Goal: Register for event/course

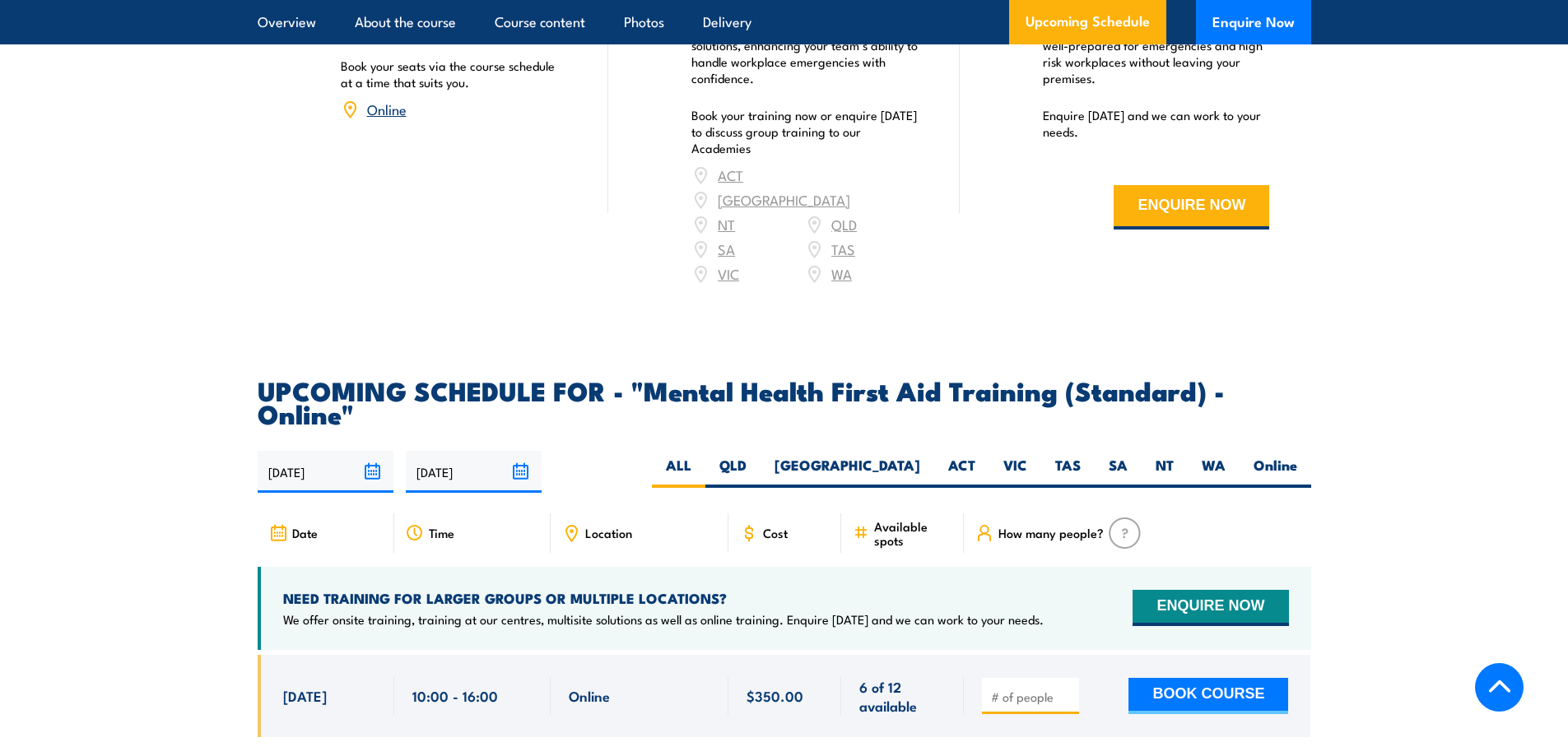
scroll to position [3373, 0]
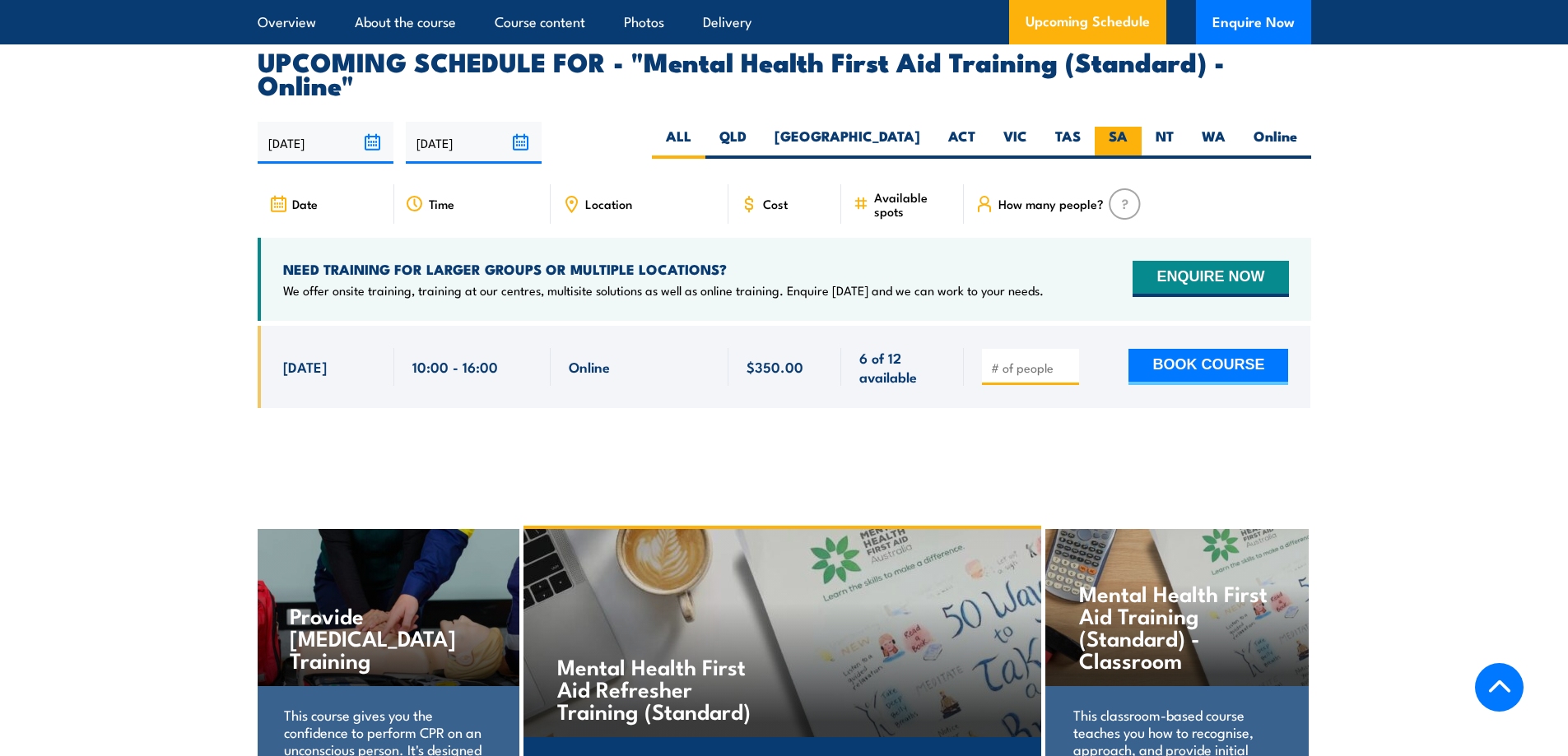
click at [1125, 126] on label "SA" at bounding box center [1118, 143] width 47 height 33
click at [1128, 126] on input "SA" at bounding box center [1133, 132] width 11 height 11
radio input "true"
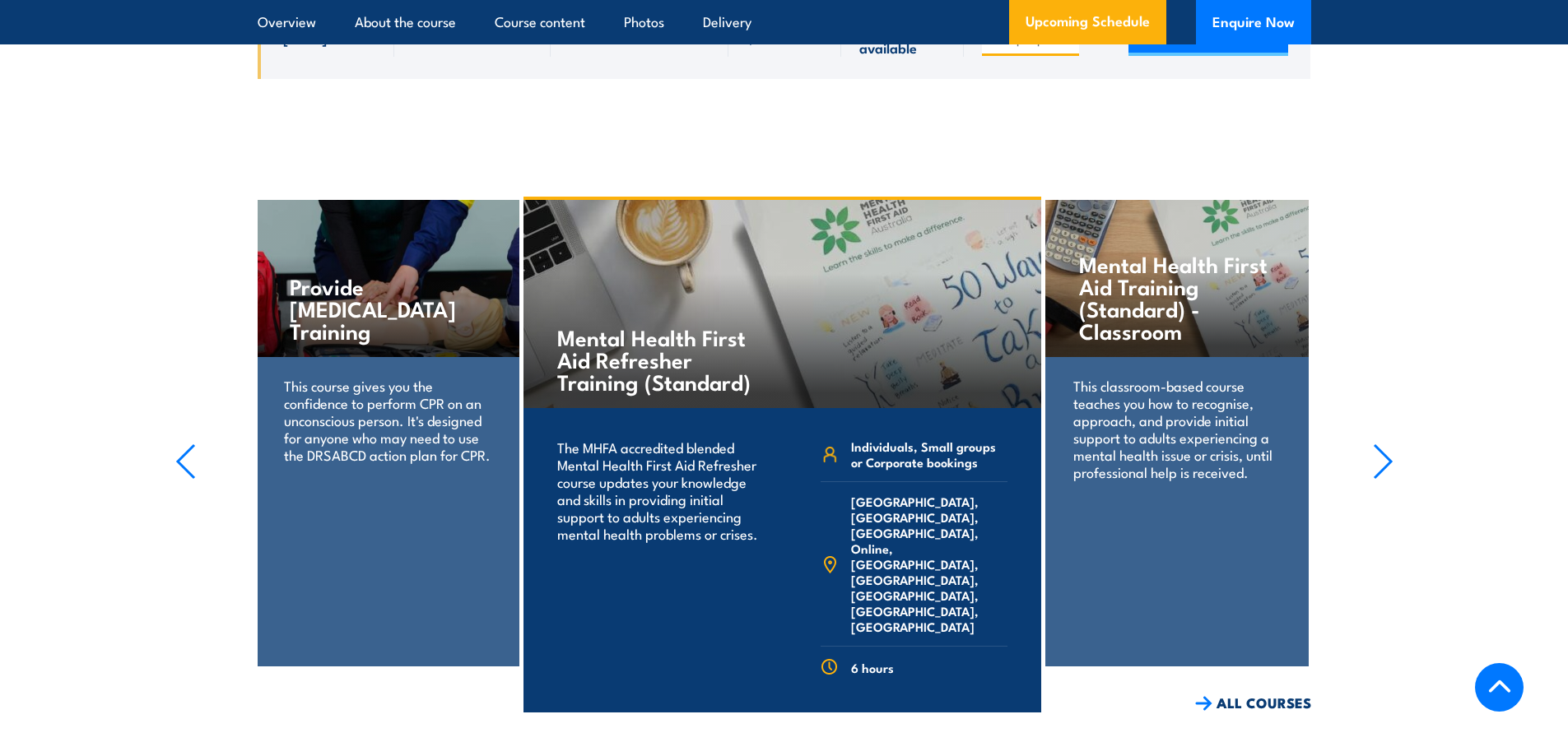
click at [1157, 443] on div "This classroom-based course teaches you how to recognise, approach, and provide…" at bounding box center [1177, 439] width 263 height 164
click at [1377, 443] on icon "button" at bounding box center [1383, 462] width 21 height 36
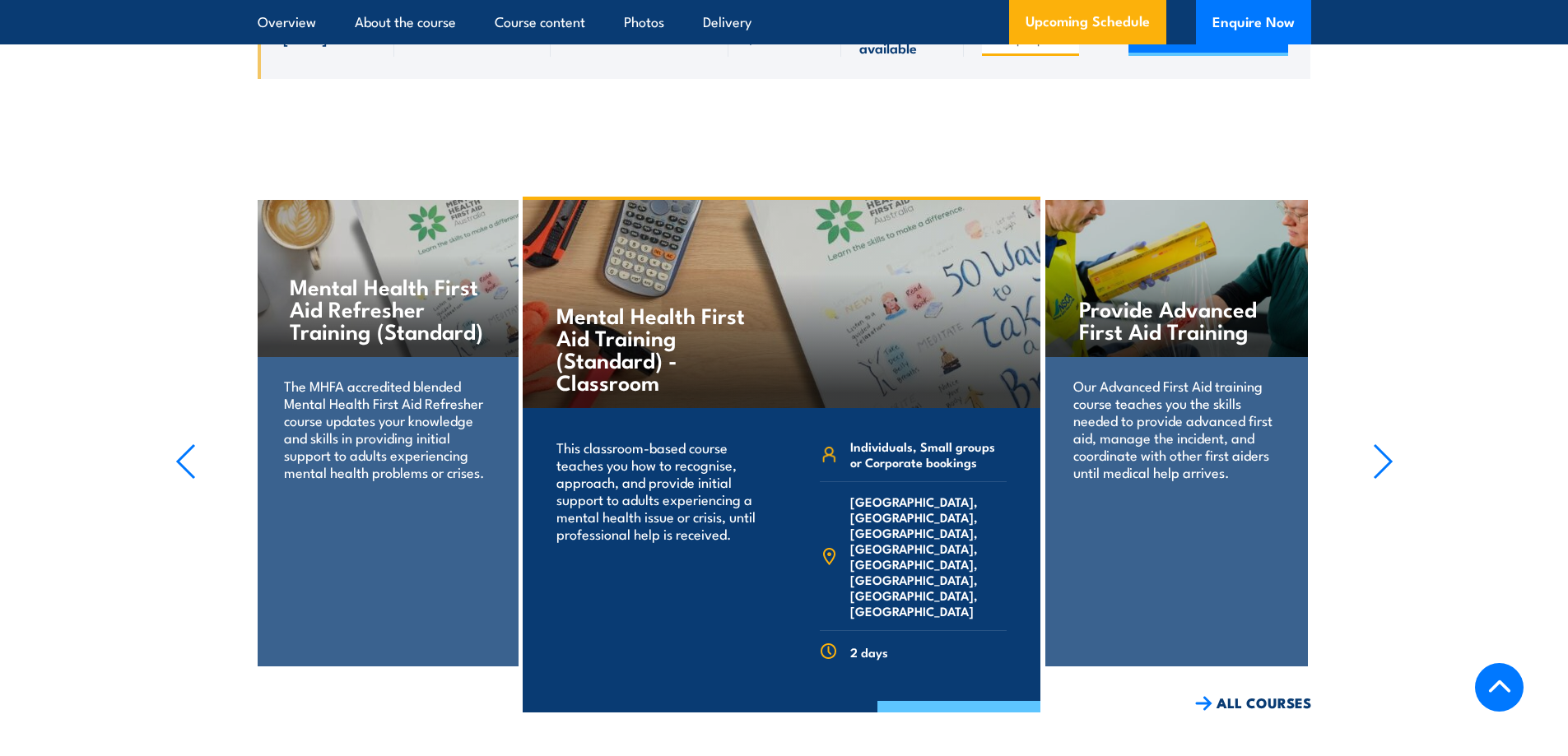
click at [953, 701] on link "COURSE DETAILS" at bounding box center [959, 722] width 163 height 42
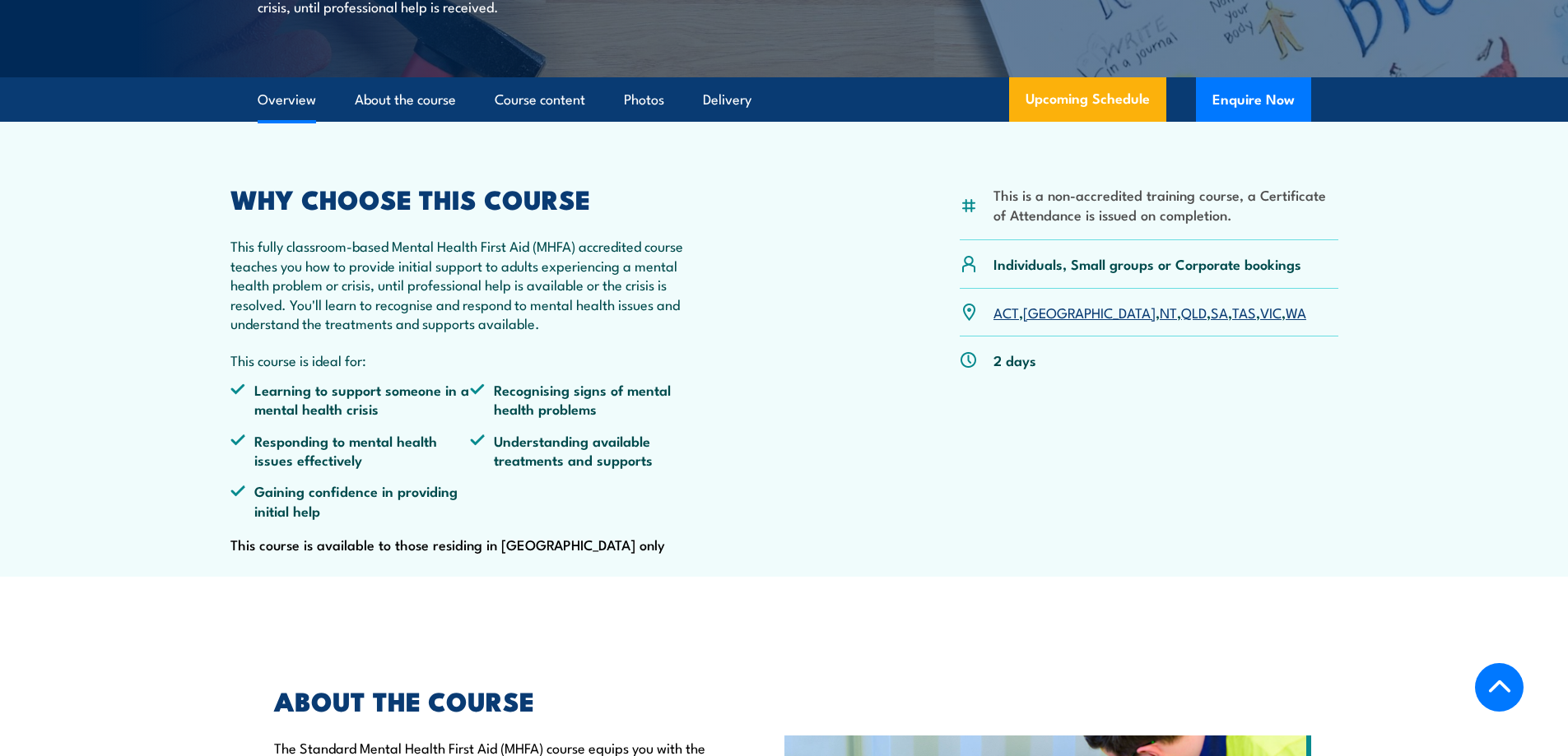
scroll to position [658, 0]
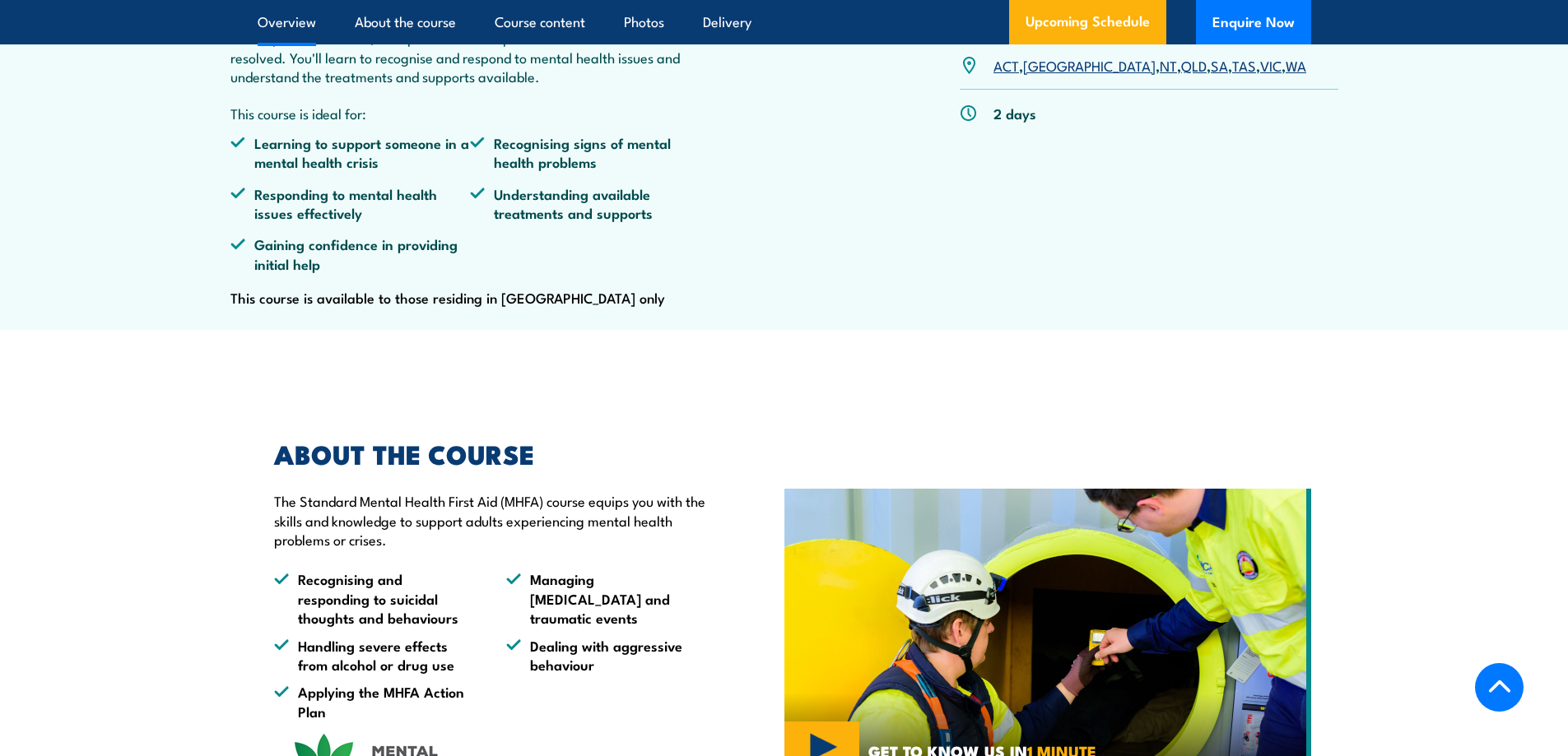
click at [1211, 75] on link "SA" at bounding box center [1219, 65] width 17 height 20
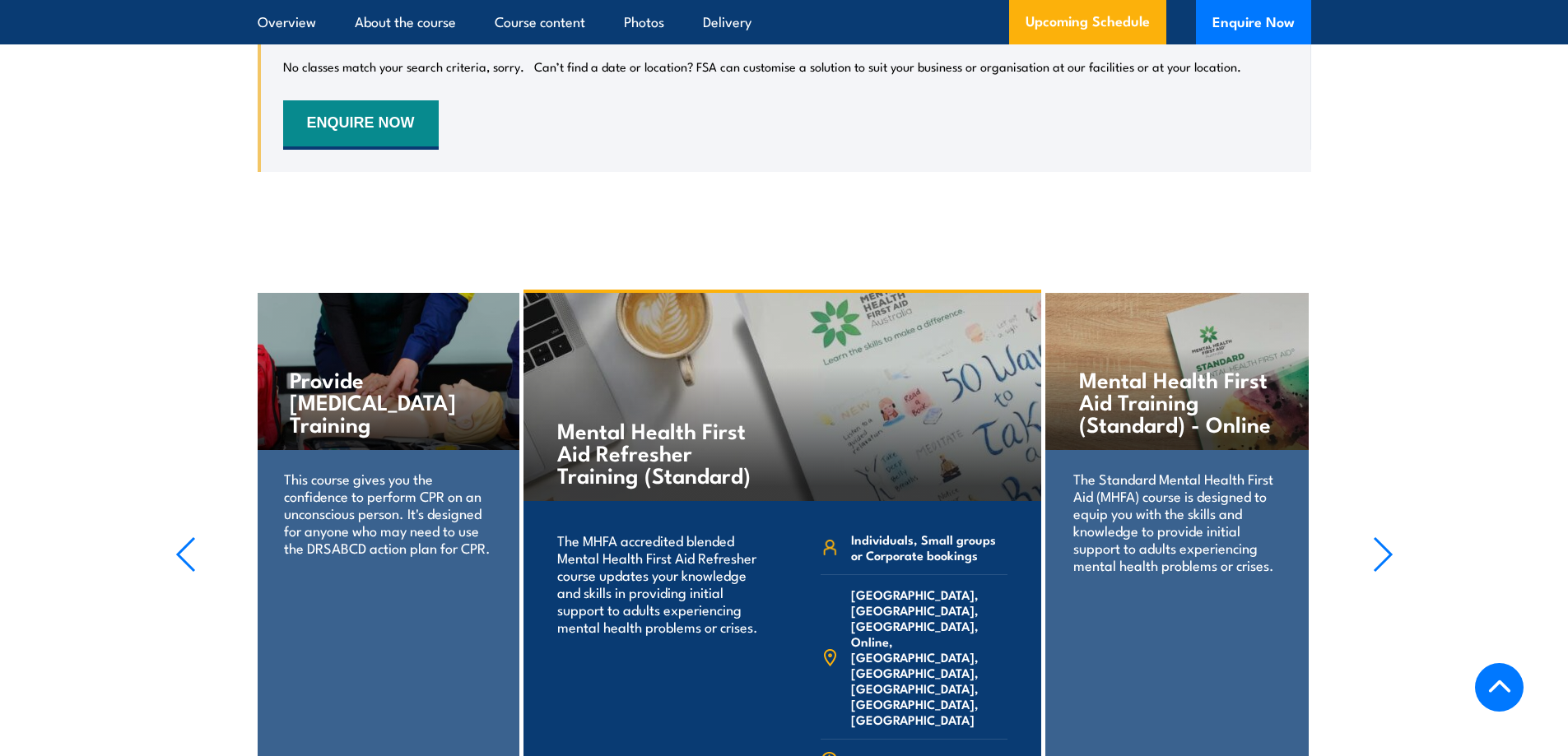
scroll to position [3457, 0]
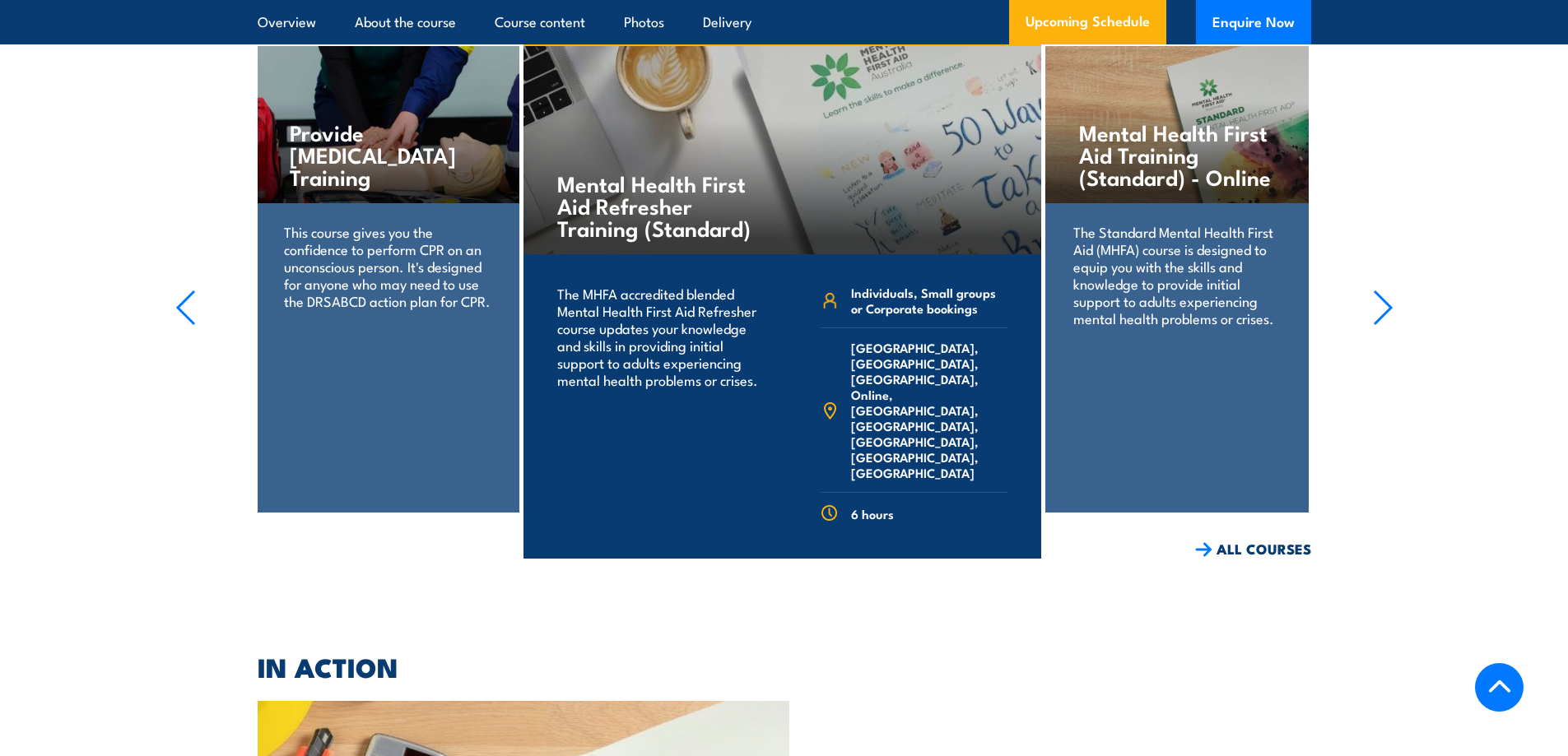
click at [1378, 312] on icon "button" at bounding box center [1383, 308] width 21 height 36
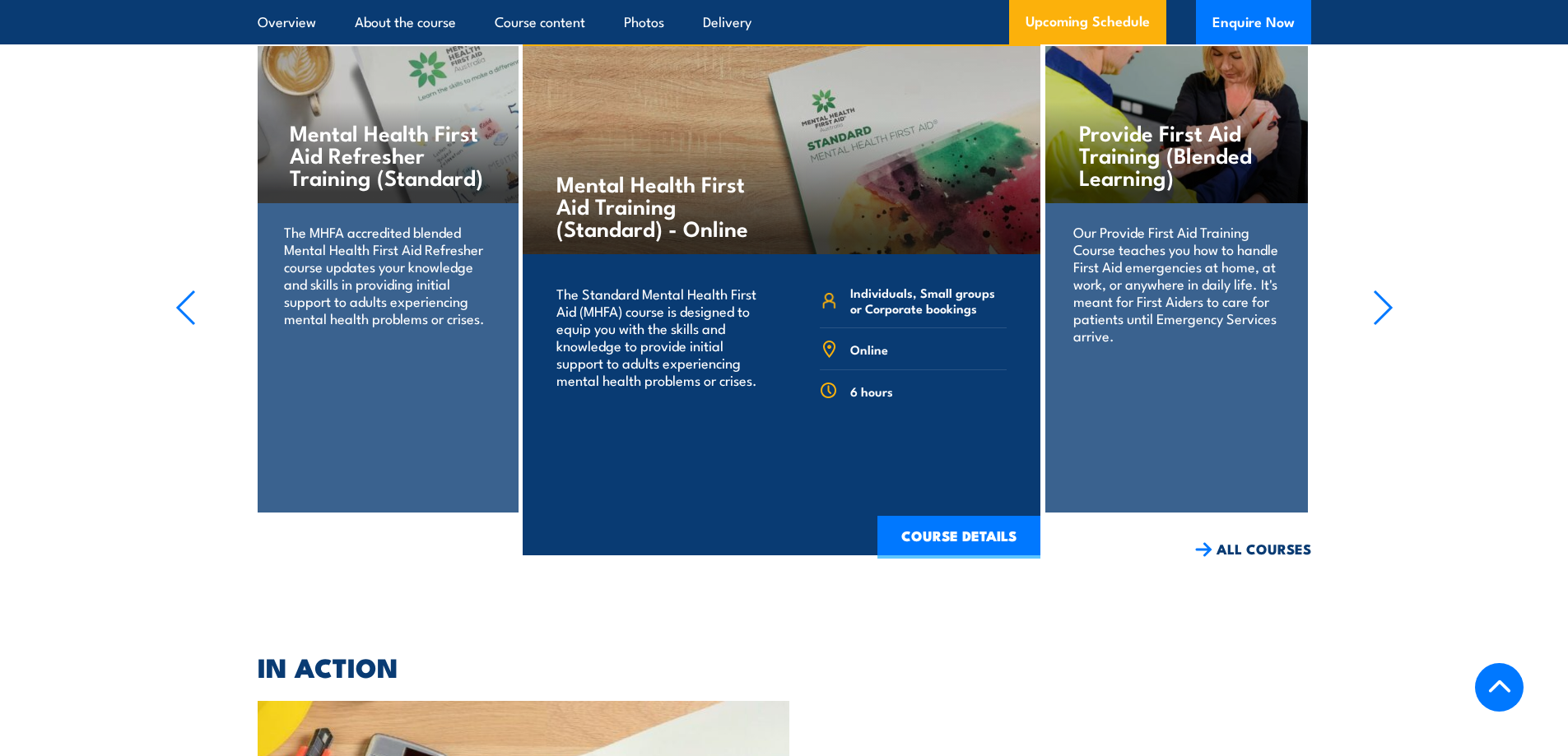
click at [1378, 312] on icon "button" at bounding box center [1383, 308] width 21 height 36
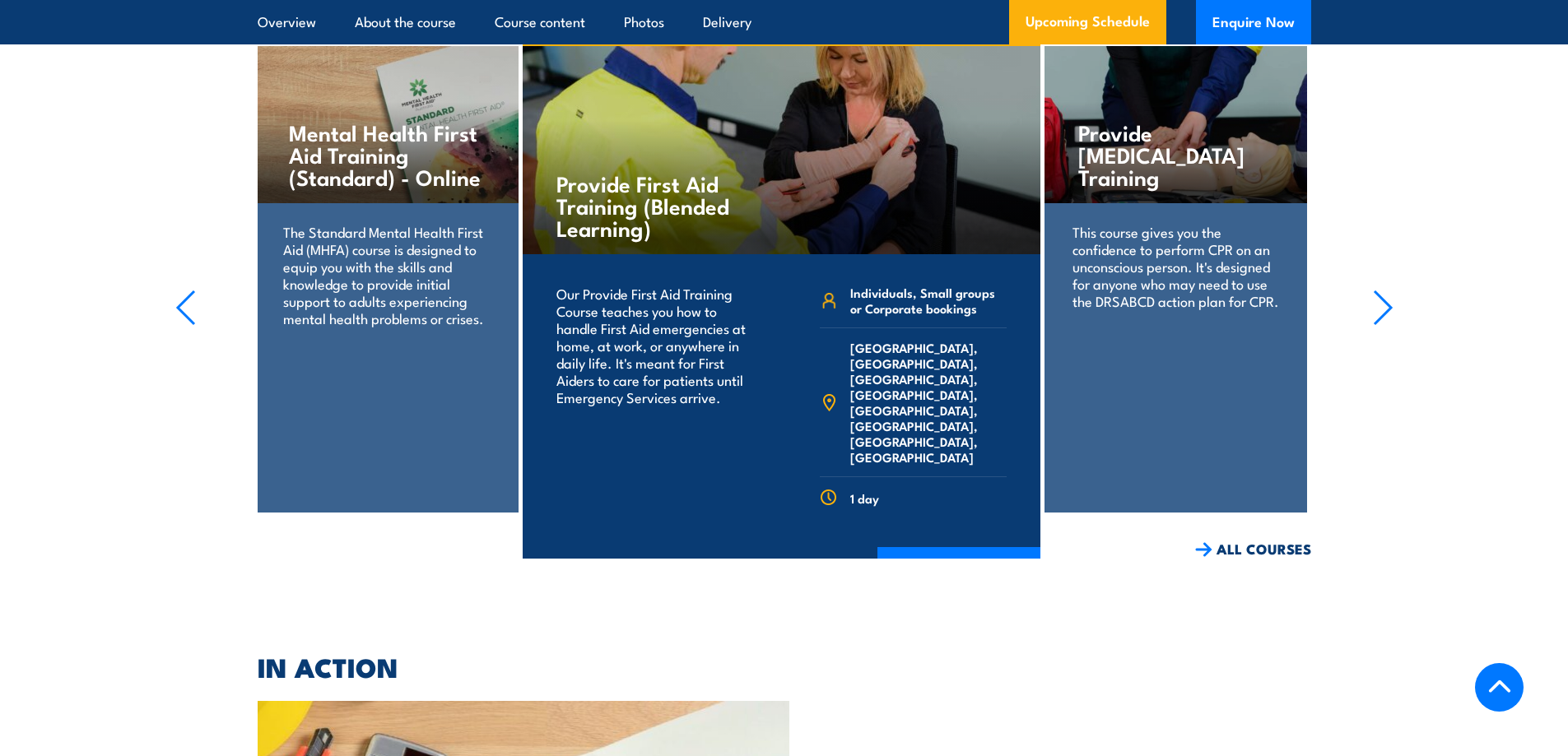
click at [1378, 312] on icon "button" at bounding box center [1383, 308] width 21 height 36
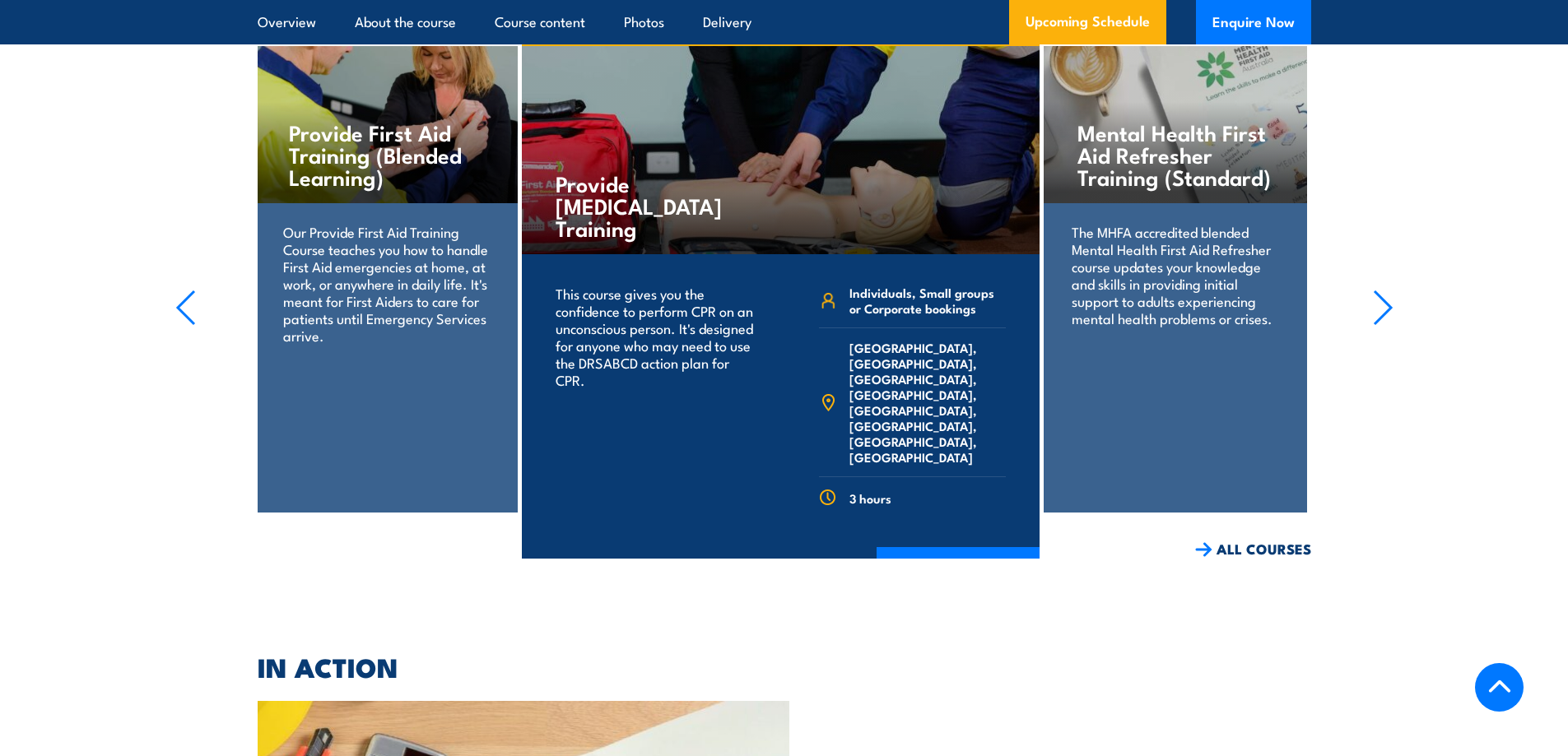
click at [1378, 312] on icon "button" at bounding box center [1383, 308] width 21 height 36
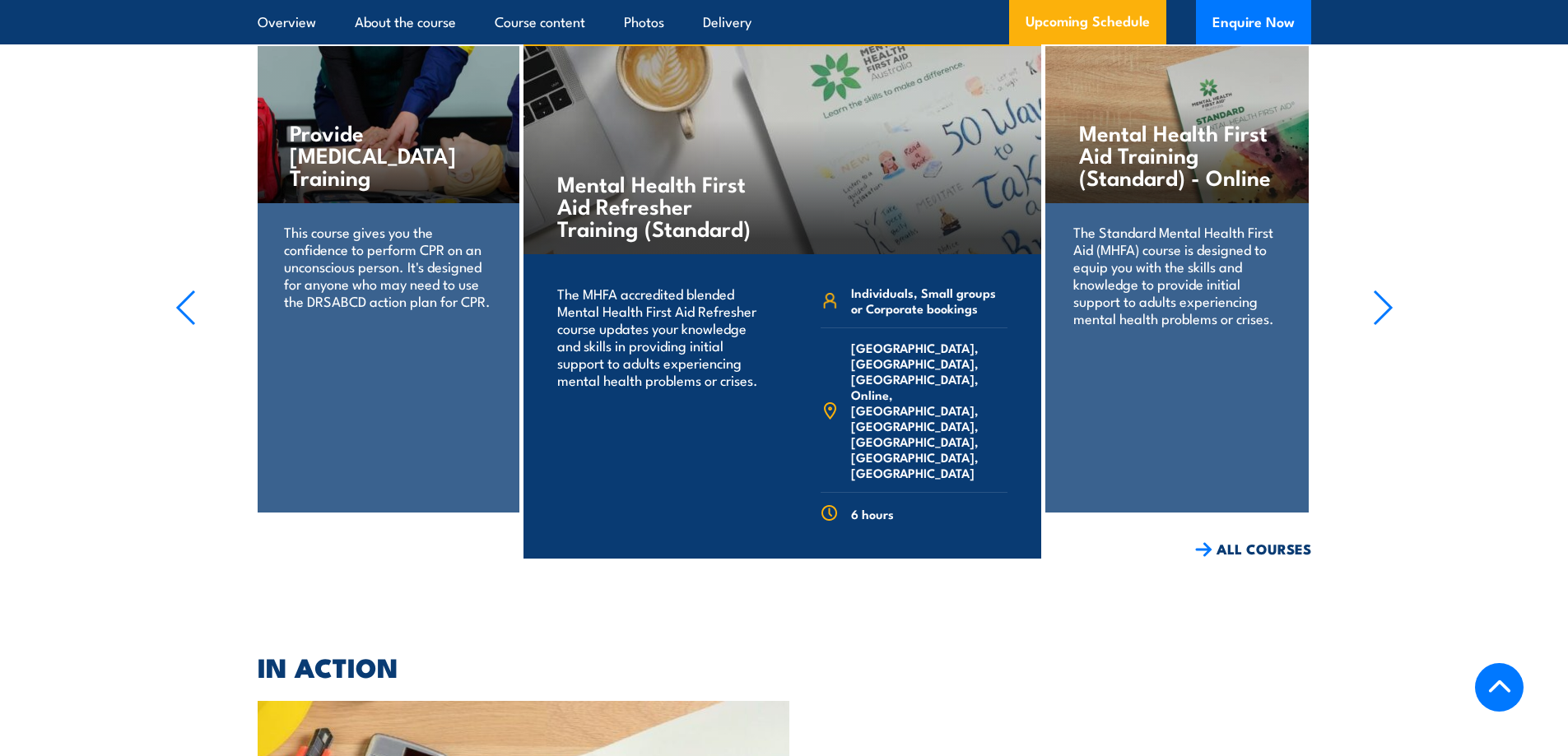
click at [1378, 312] on icon "button" at bounding box center [1383, 308] width 21 height 36
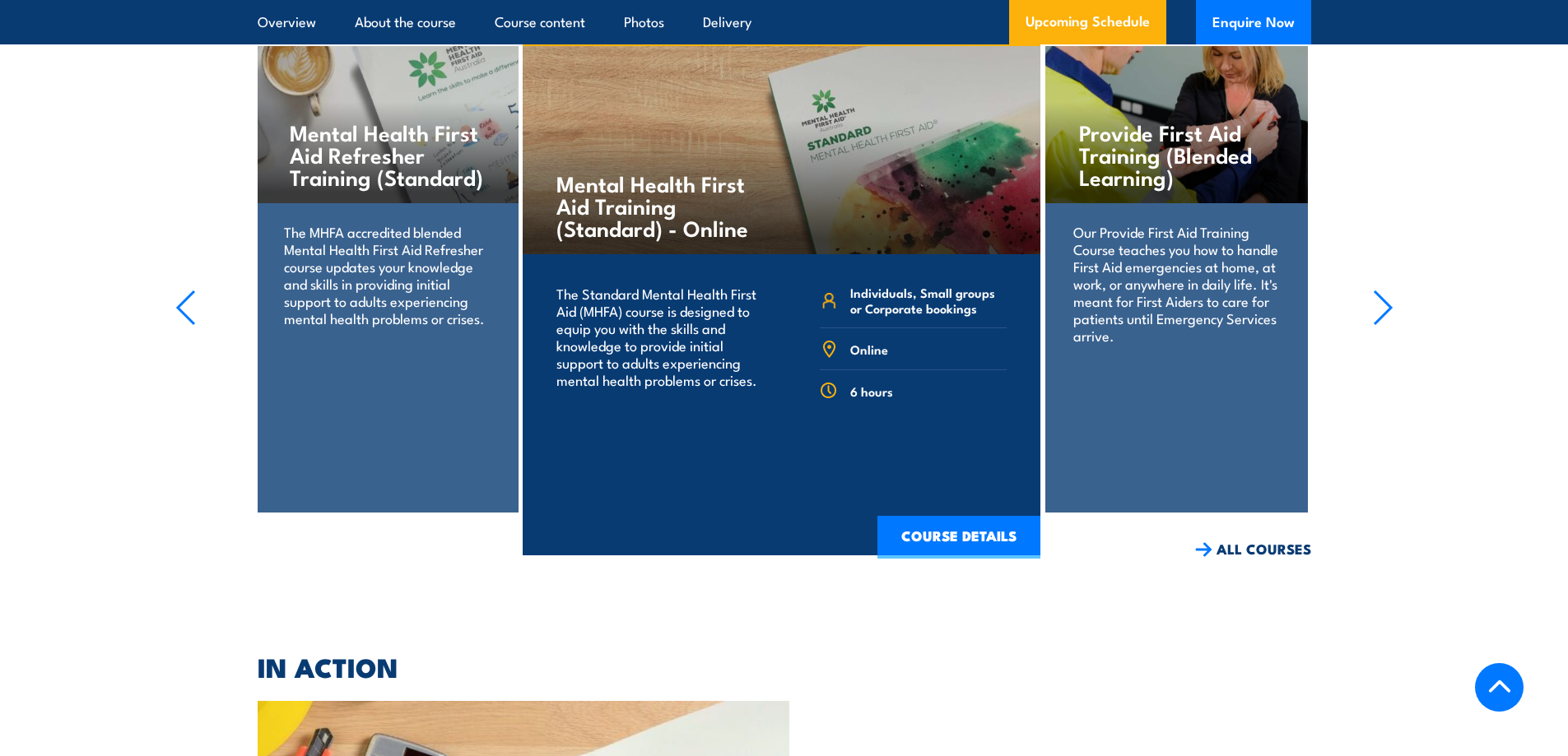
click at [1378, 312] on icon "button" at bounding box center [1383, 308] width 21 height 36
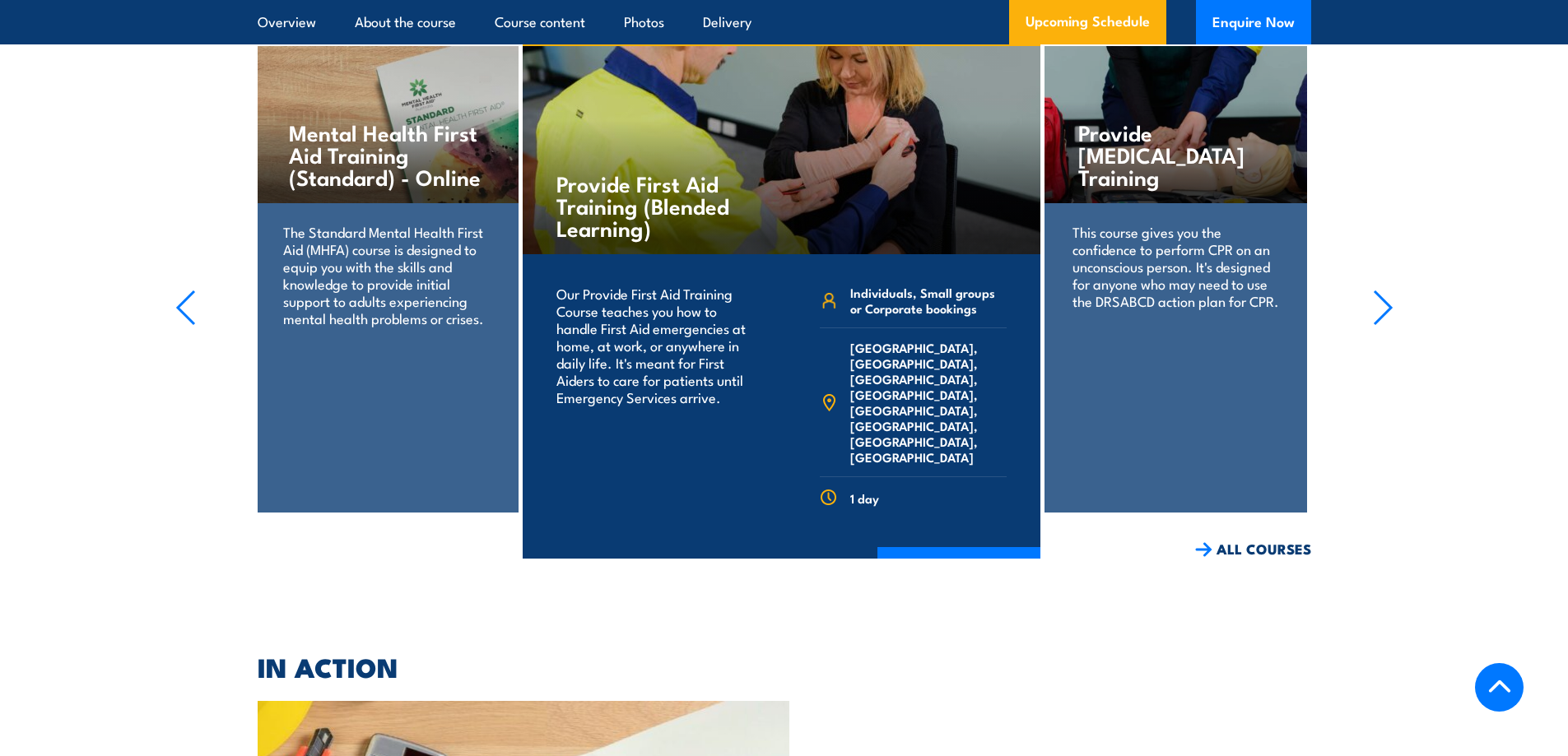
click at [1378, 312] on icon "button" at bounding box center [1383, 308] width 21 height 36
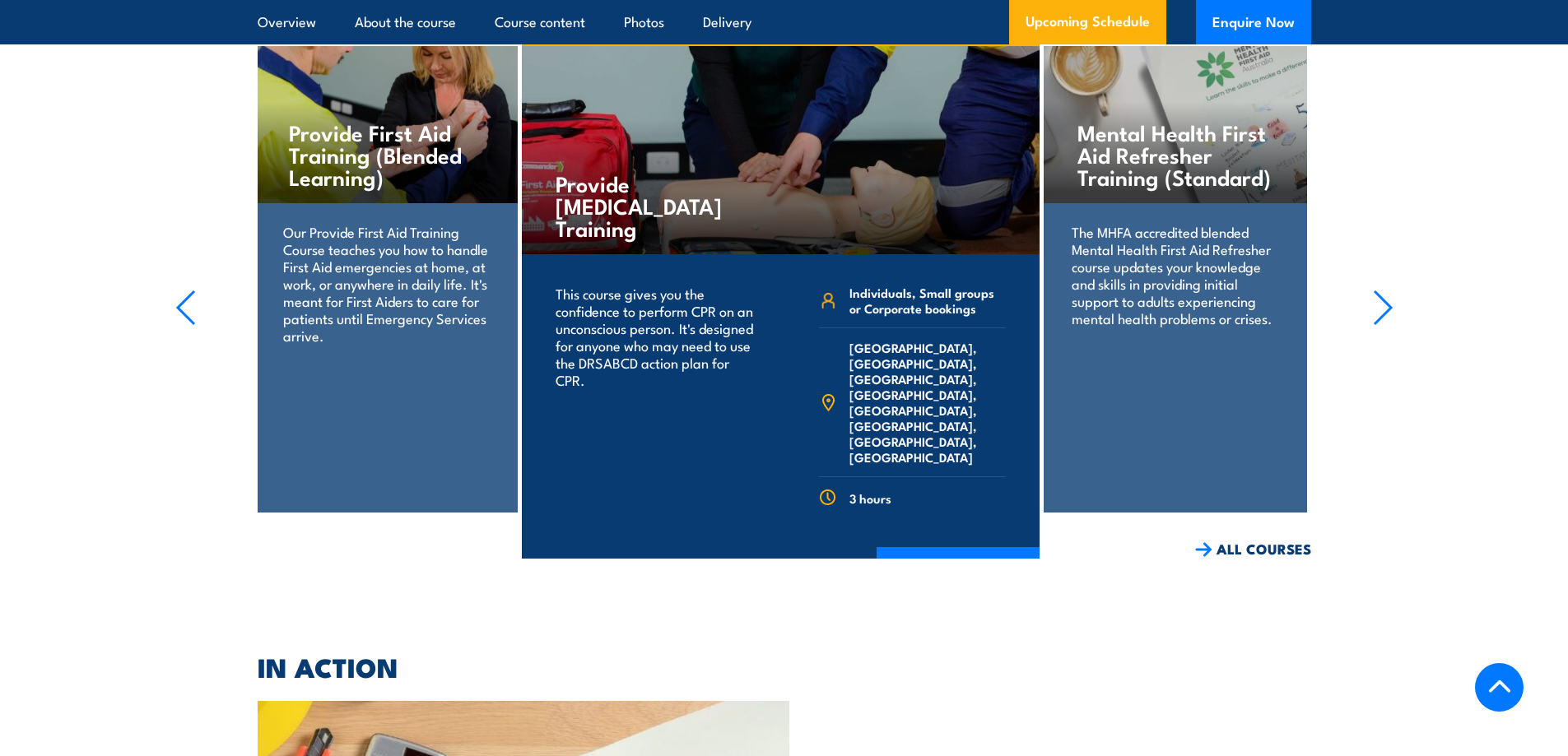
click at [1378, 312] on icon "button" at bounding box center [1383, 308] width 21 height 36
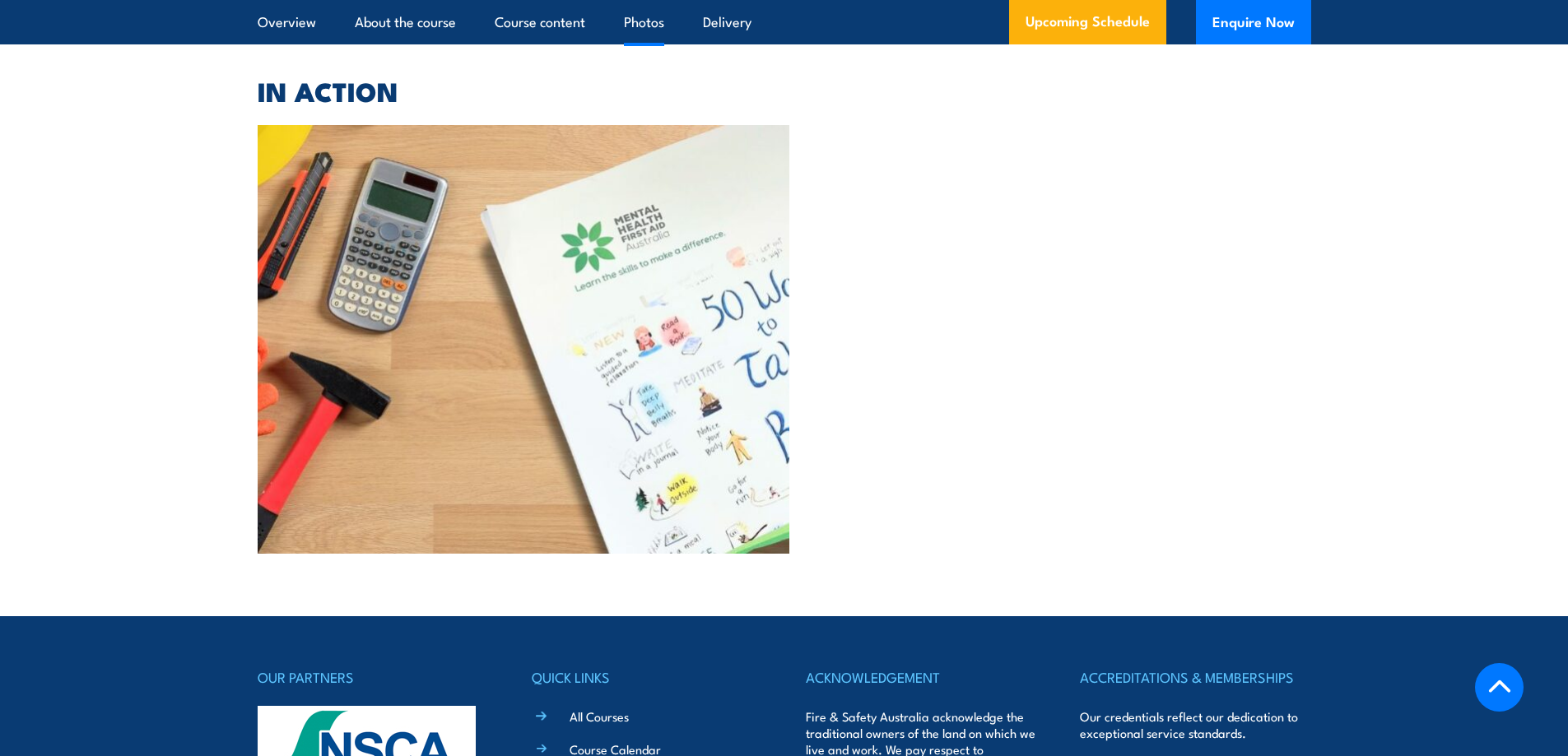
scroll to position [4114, 0]
